Goal: Entertainment & Leisure: Consume media (video, audio)

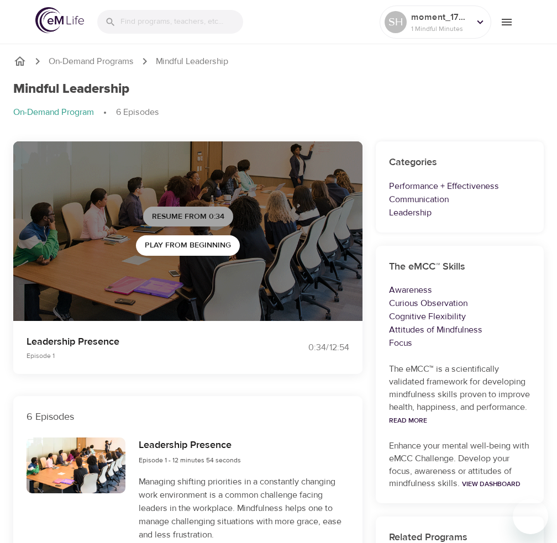
click at [224, 212] on button "Resume from 0:34" at bounding box center [188, 217] width 90 height 20
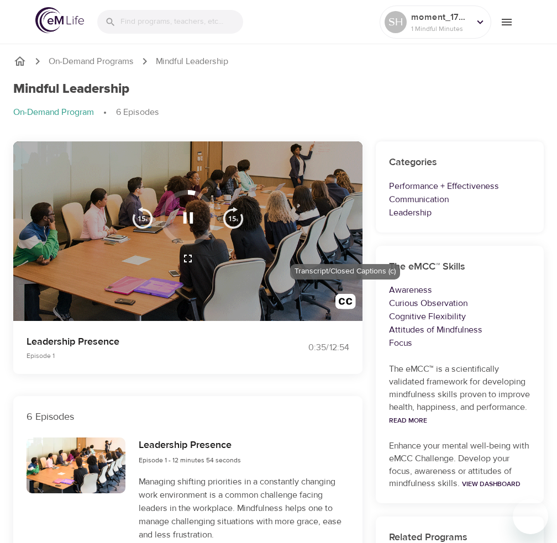
click at [346, 302] on img "button" at bounding box center [346, 304] width 20 height 20
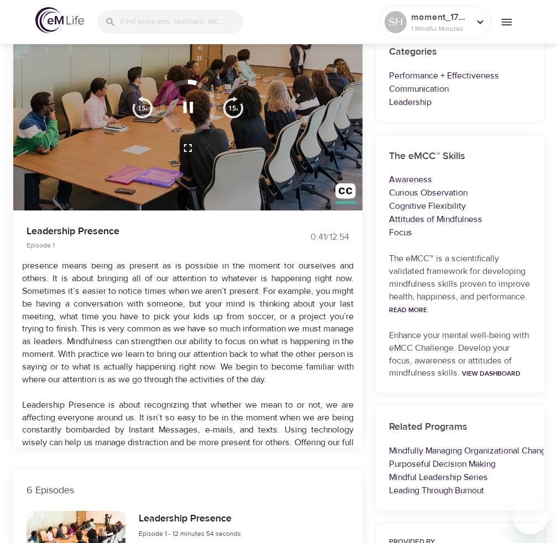
scroll to position [113, 0]
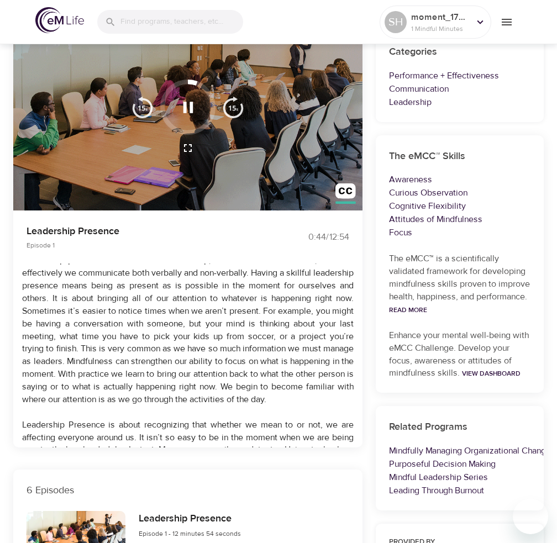
click at [186, 109] on icon "button" at bounding box center [188, 107] width 19 height 19
